Goal: Navigation & Orientation: Go to known website

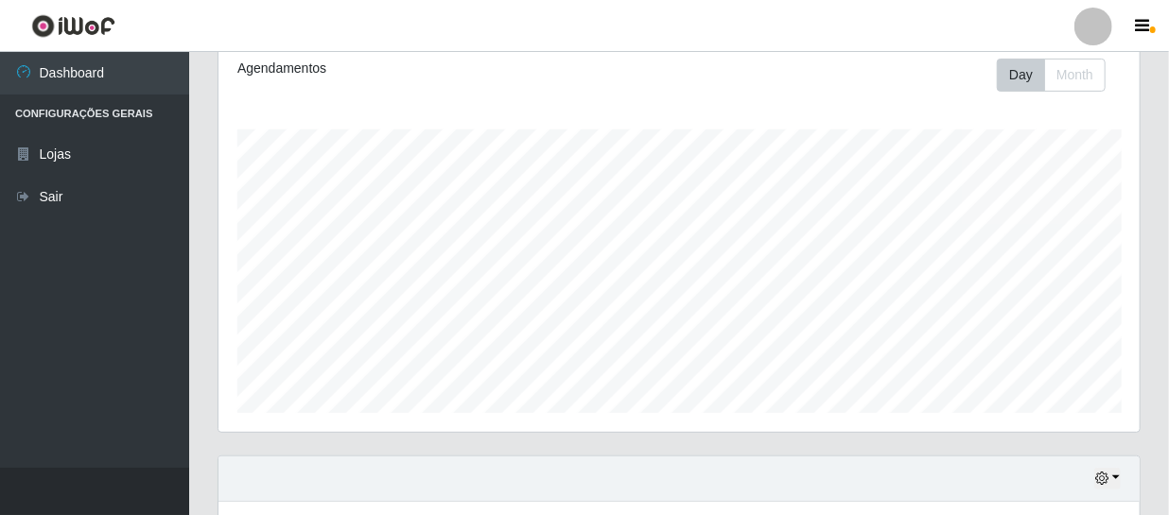
scroll to position [392, 921]
